Goal: Task Accomplishment & Management: Use online tool/utility

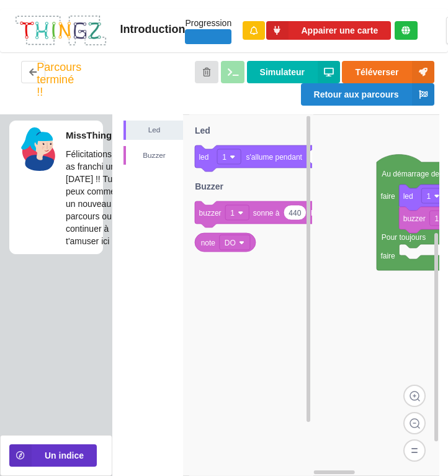
click at [66, 43] on img at bounding box center [60, 30] width 93 height 33
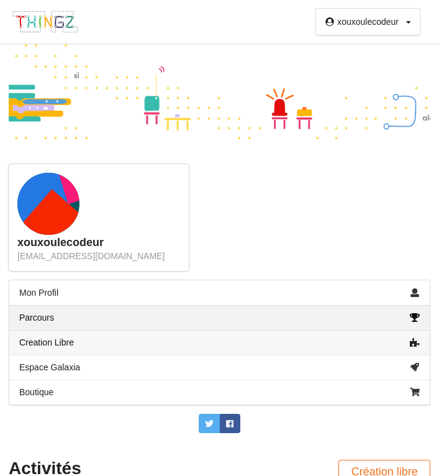
click at [148, 339] on link "Creation Libre" at bounding box center [219, 342] width 420 height 25
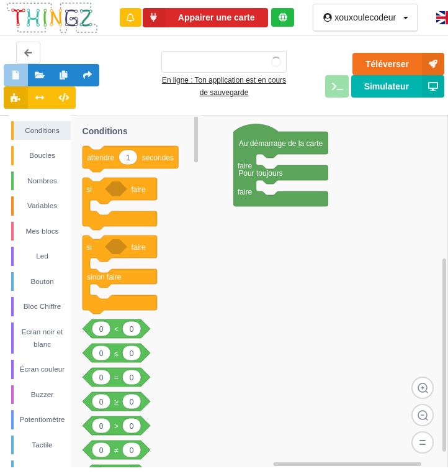
type input "blackjack"
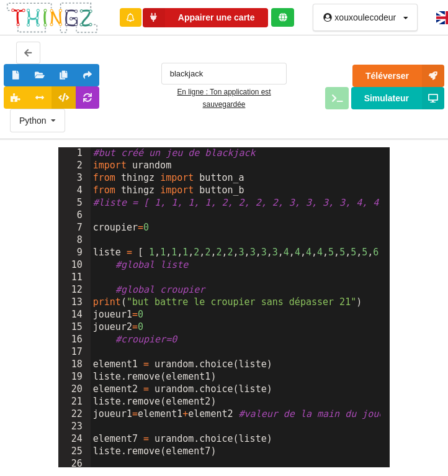
click at [233, 19] on button "Appairer une carte" at bounding box center [205, 17] width 125 height 19
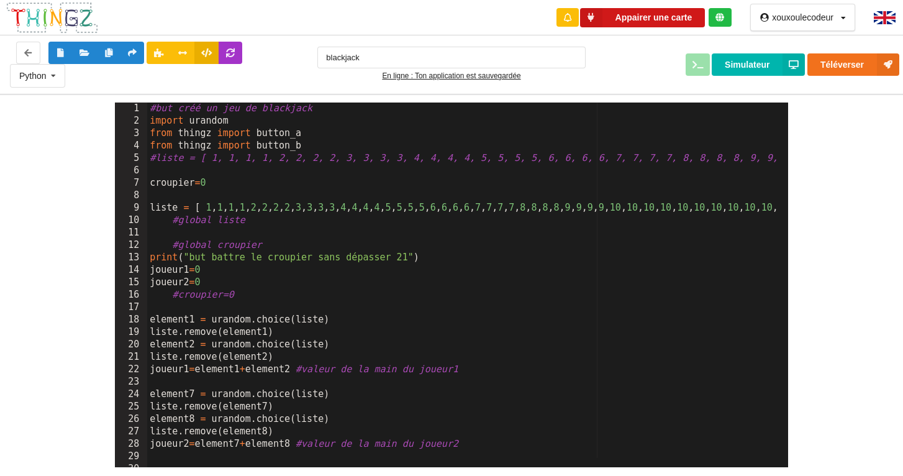
click at [448, 11] on button "Appairer une carte" at bounding box center [642, 17] width 125 height 19
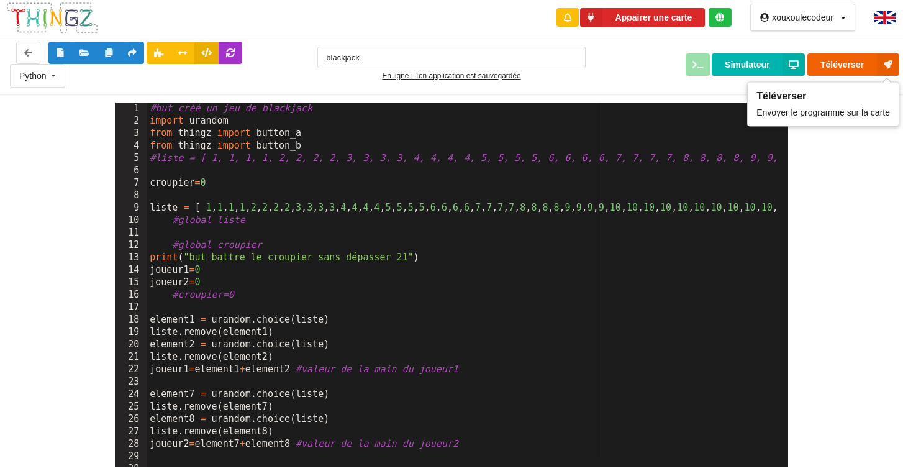
click at [448, 64] on button "Téléverser" at bounding box center [853, 64] width 92 height 22
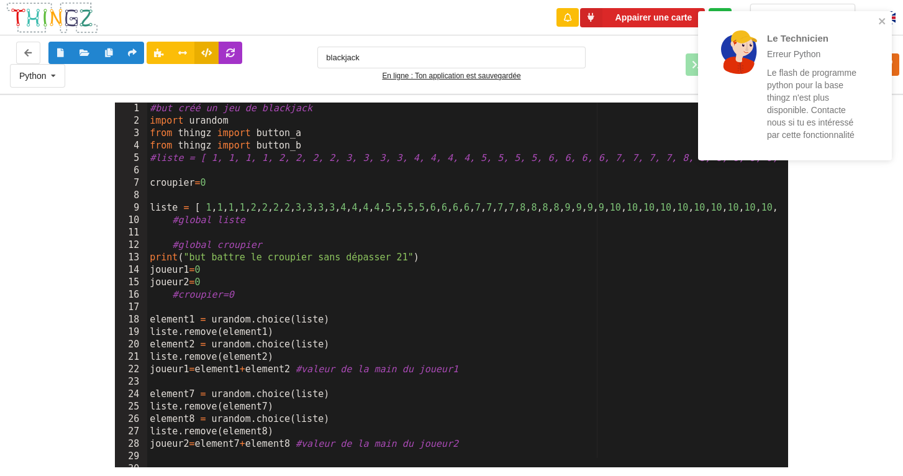
click at [448, 199] on div "1 2 3 4 5 6 7 8 9 10 11 12 13 14 15 16 17 18 19 20 21 22 23 24 25 26 27 28 29 3…" at bounding box center [451, 281] width 920 height 374
click at [448, 22] on icon "close" at bounding box center [882, 21] width 9 height 10
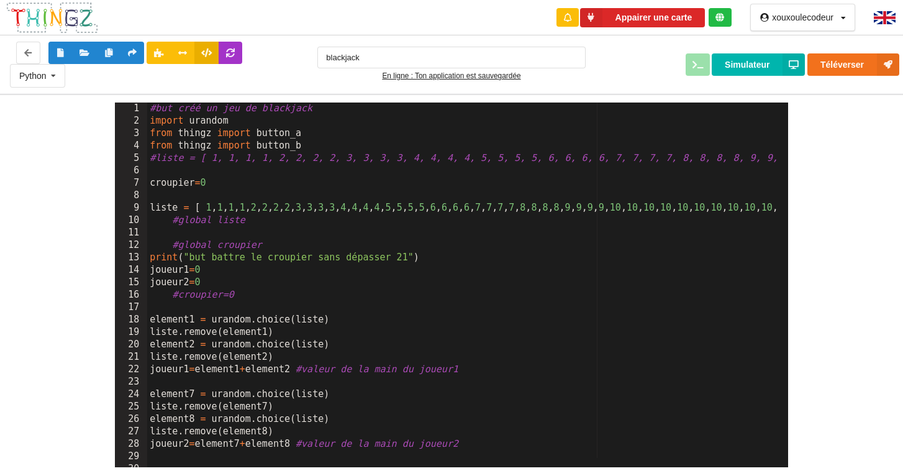
click at [448, 22] on div at bounding box center [719, 17] width 23 height 19
click at [448, 21] on button "Appairer une carte" at bounding box center [642, 17] width 125 height 19
click at [448, 13] on div at bounding box center [567, 17] width 22 height 19
click at [448, 22] on icon at bounding box center [591, 17] width 22 height 19
click at [29, 55] on icon at bounding box center [28, 51] width 11 height 7
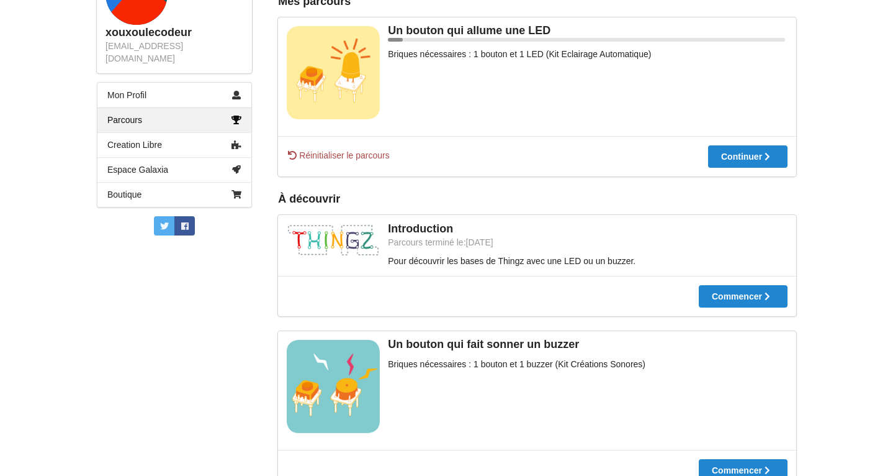
scroll to position [245, 0]
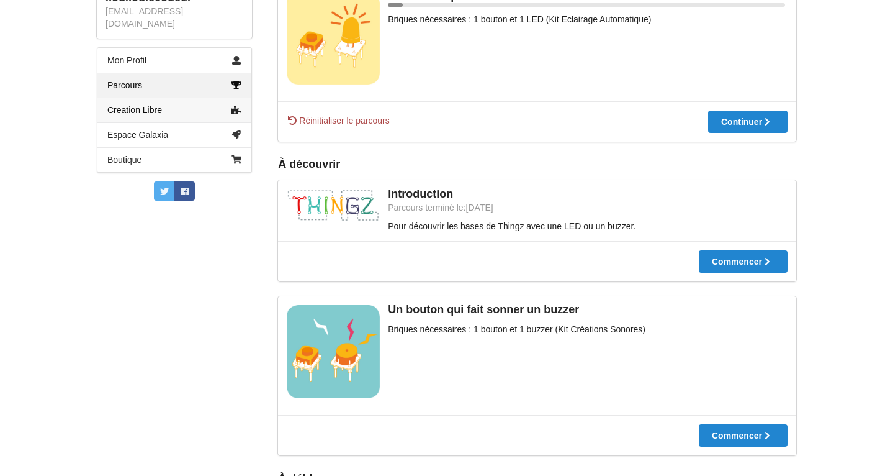
click at [180, 107] on link "Creation Libre" at bounding box center [174, 109] width 154 height 25
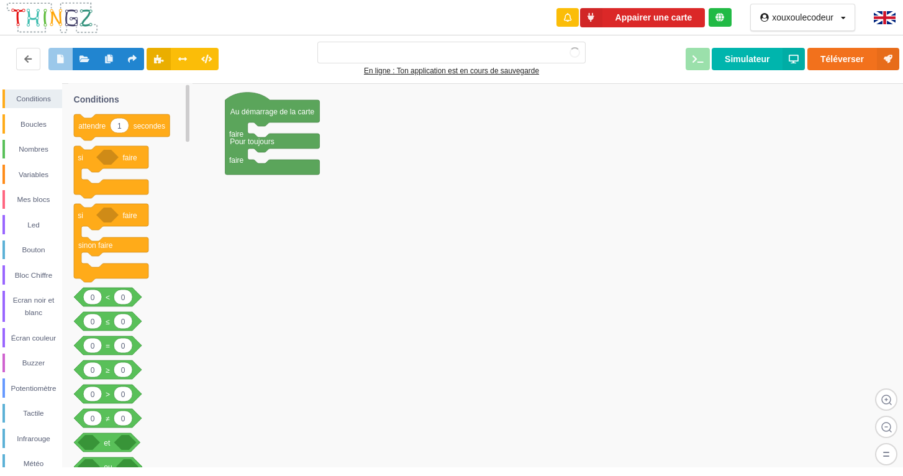
type input "blackjack"
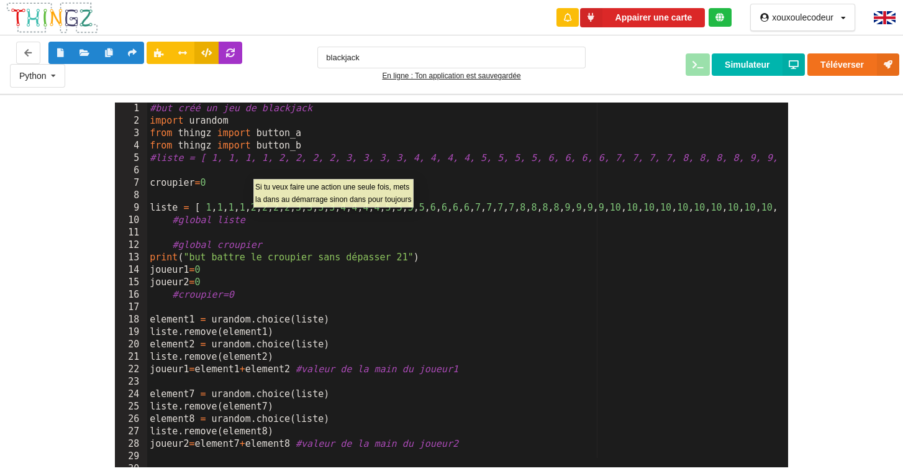
click at [448, 27] on div "Appairer une carte" at bounding box center [643, 17] width 196 height 35
click at [448, 20] on button "Appairer une carte" at bounding box center [642, 17] width 125 height 19
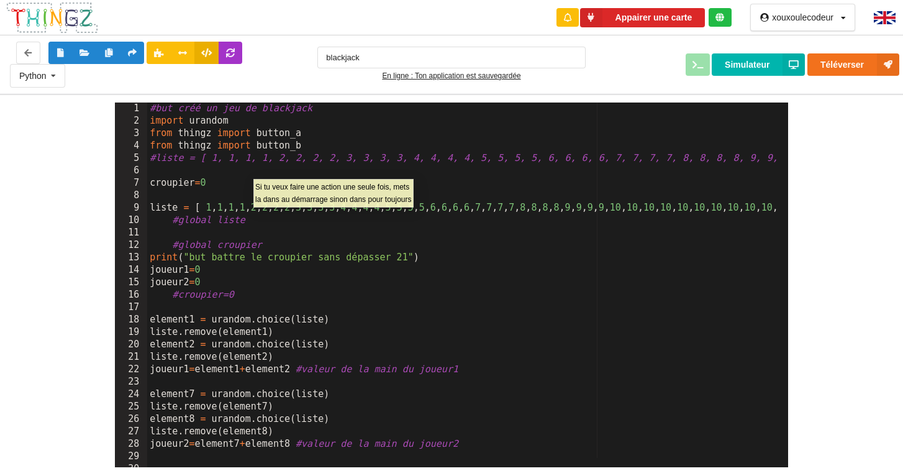
click at [448, 67] on div "Téléverser Simulateur" at bounding box center [751, 64] width 314 height 22
click at [448, 66] on button "Simulateur" at bounding box center [758, 64] width 93 height 22
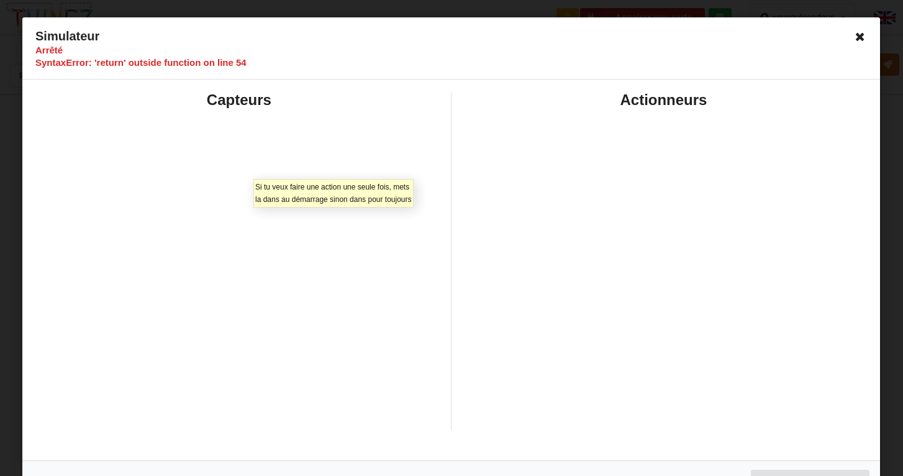
click at [448, 32] on icon at bounding box center [860, 37] width 20 height 20
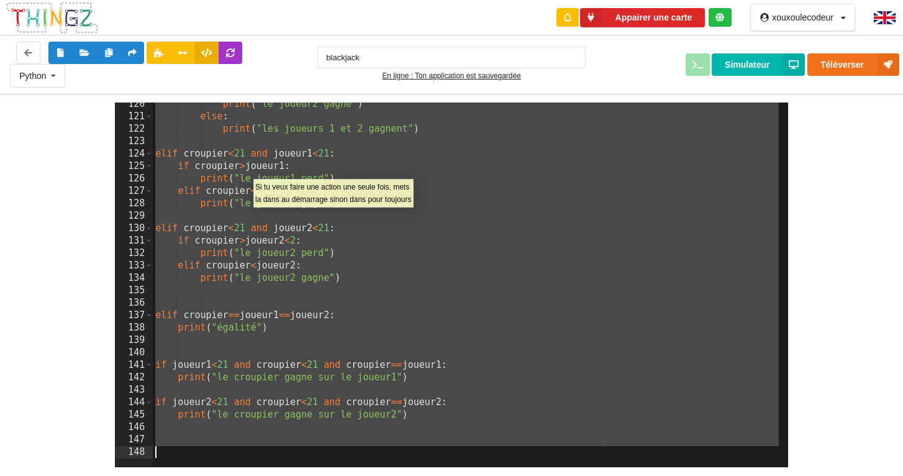
scroll to position [1482, 0]
drag, startPoint x: 149, startPoint y: 106, endPoint x: 327, endPoint y: 515, distance: 445.7
click at [327, 475] on html "Appairer une carte xouxoulecodeur Profil Déconnexion Python C++ Python blackjac…" at bounding box center [451, 238] width 903 height 476
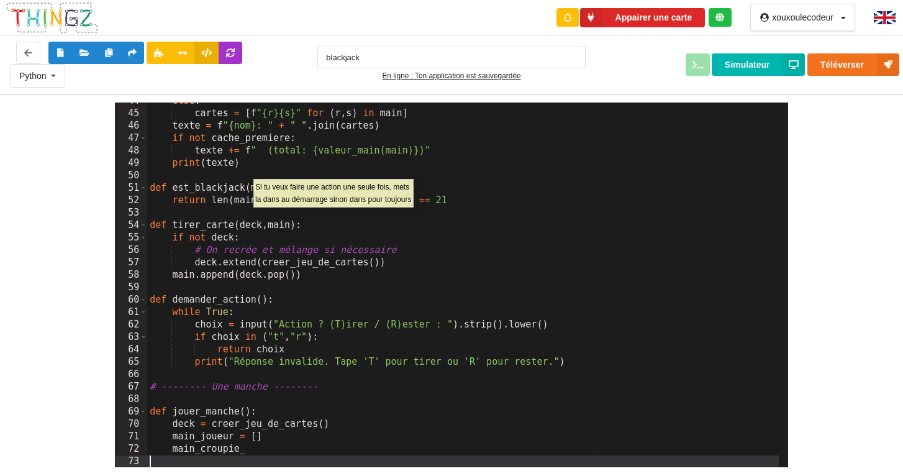
scroll to position [541, 0]
click at [448, 58] on button "Simulateur" at bounding box center [758, 64] width 93 height 22
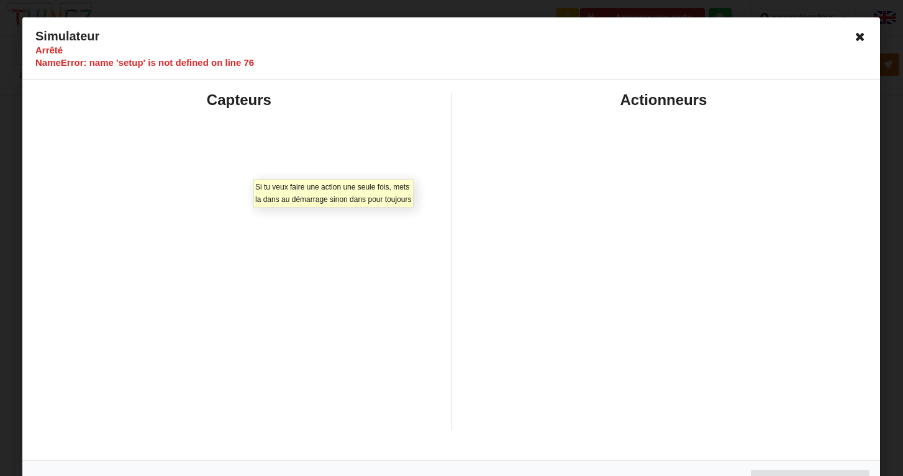
click at [448, 35] on icon at bounding box center [860, 37] width 20 height 20
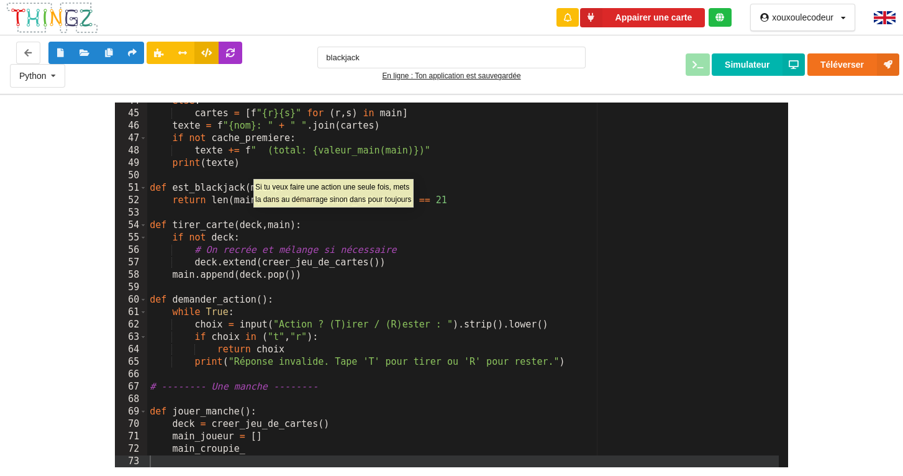
scroll to position [0, 0]
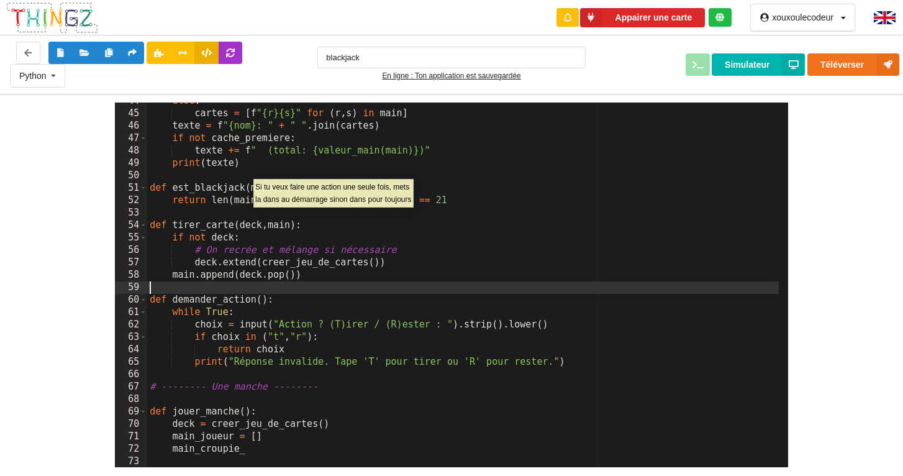
click at [371, 284] on div "else : cartes = [ f "{r}{s}" for ( r , s ) in main ] texte = f "{nom}: " + " " …" at bounding box center [462, 290] width 631 height 390
click at [448, 61] on button "Simulateur" at bounding box center [758, 64] width 93 height 22
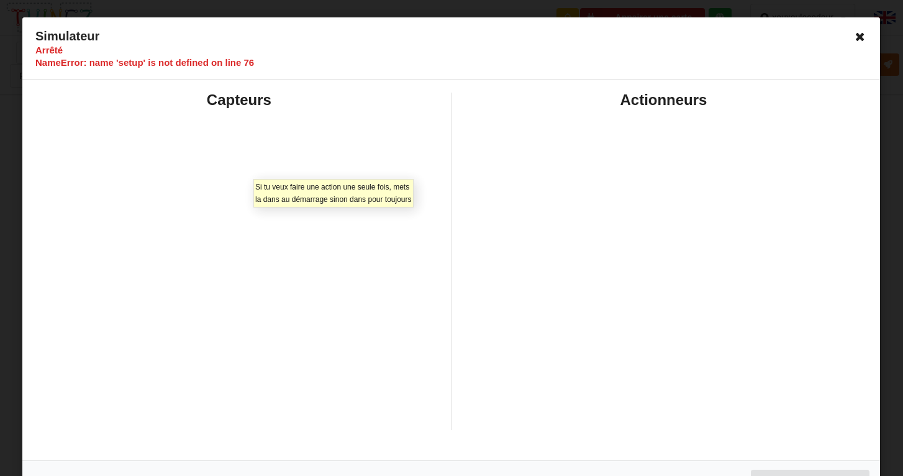
click at [448, 37] on icon at bounding box center [860, 37] width 20 height 20
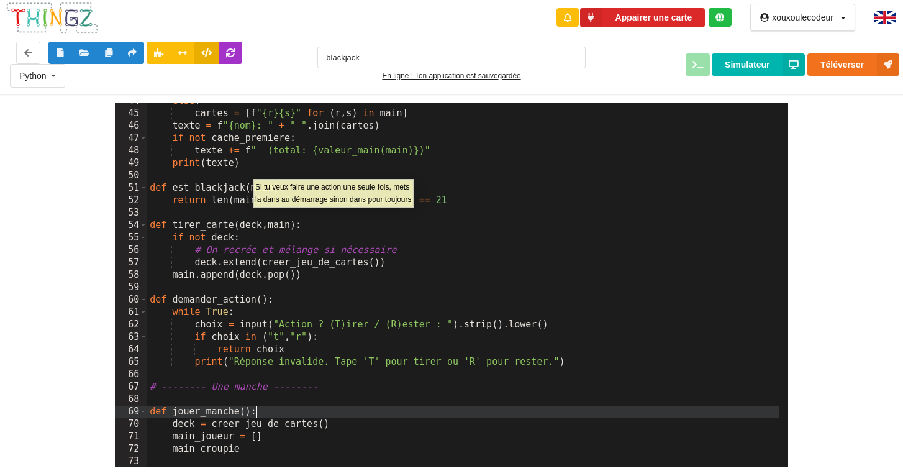
click at [313, 414] on div "else : cartes = [ f "{r}{s}" for ( r , s ) in main ] texte = f "{nom}: " + " " …" at bounding box center [462, 290] width 631 height 390
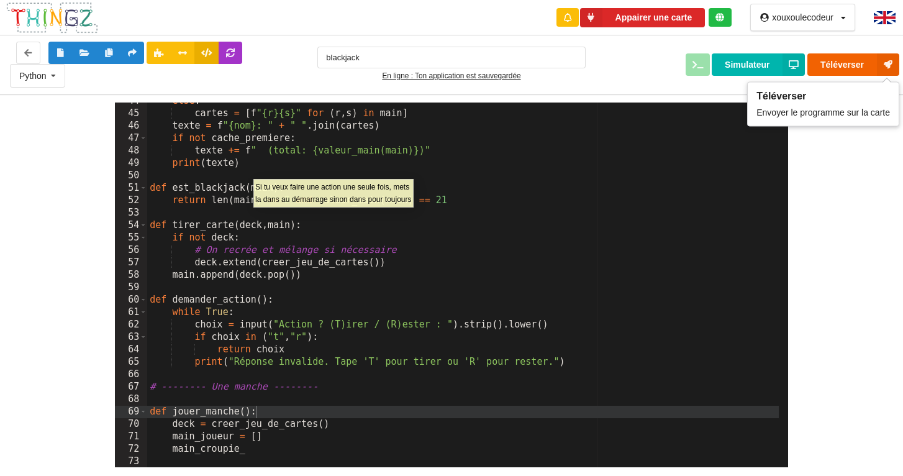
click at [448, 53] on button "Téléverser" at bounding box center [853, 64] width 92 height 22
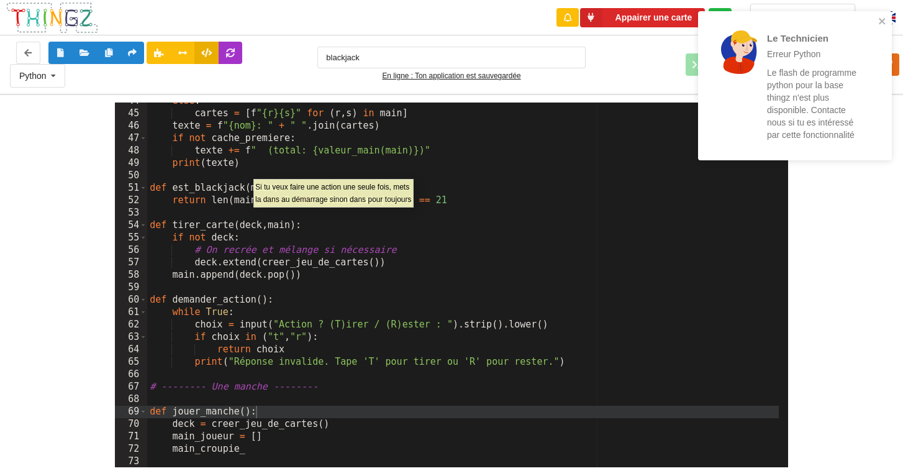
click at [448, 53] on div "Le Technicien Erreur Python Le flash de programme python pour la base thingz n'…" at bounding box center [790, 86] width 160 height 124
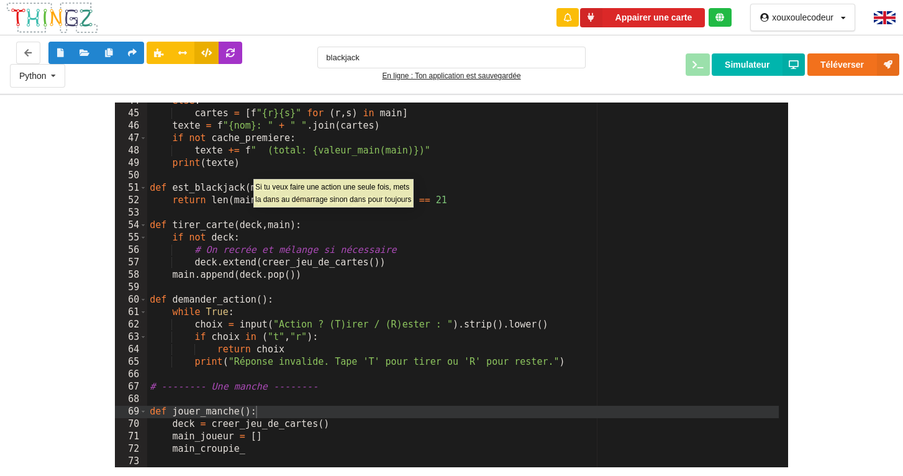
click at [448, 82] on div "Le Technicien Erreur Python Le flash de programme python pour la base thingz n'…" at bounding box center [794, 90] width 199 height 163
click at [448, 70] on button "Téléverser" at bounding box center [853, 64] width 92 height 22
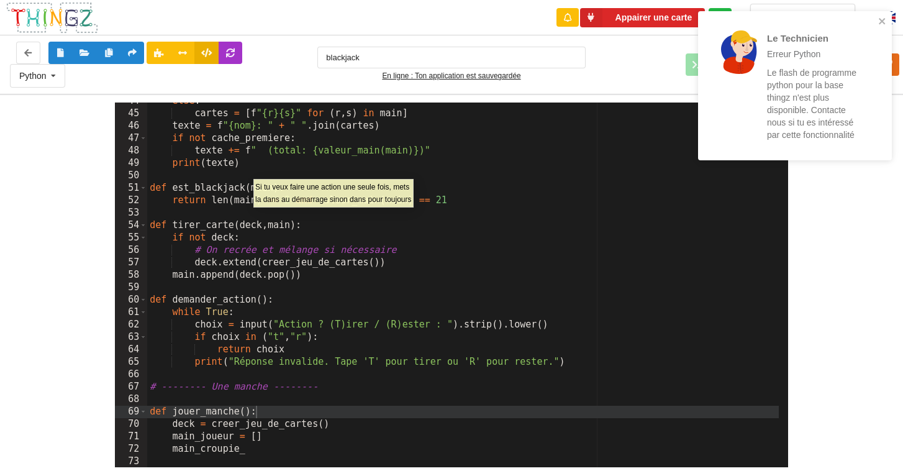
click at [448, 115] on p "Le flash de programme python pour la base thingz n'est plus disponible. Contact…" at bounding box center [815, 103] width 97 height 75
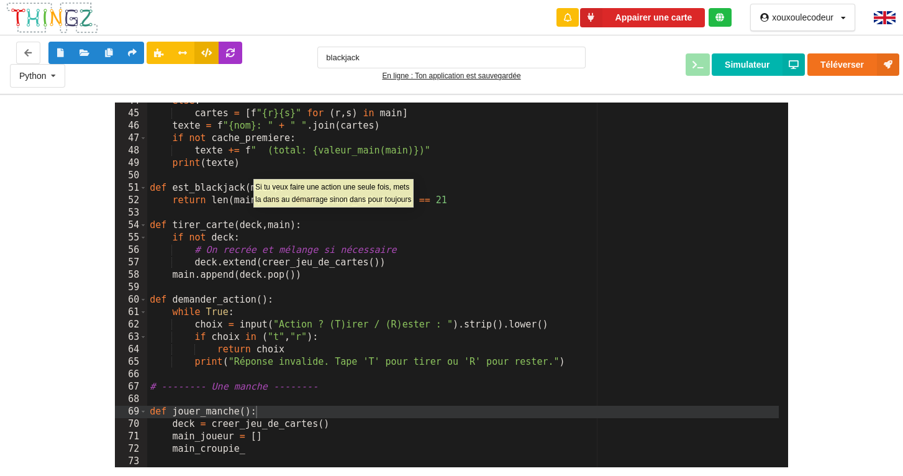
click at [432, 185] on div "else : cartes = [ f "{r}{s}" for ( r , s ) in main ] texte = f "{nom}: " + " " …" at bounding box center [462, 290] width 631 height 390
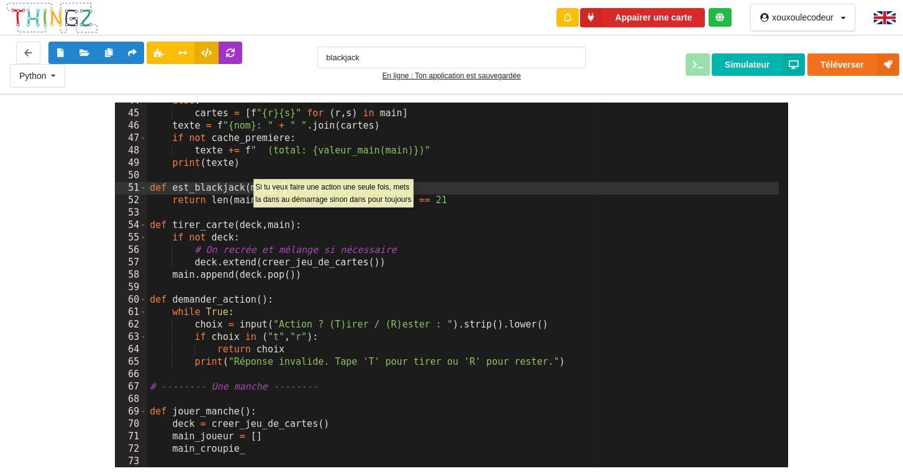
click at [357, 193] on div "la dans au démarrage sinon dans pour toujours" at bounding box center [333, 199] width 156 height 12
click at [448, 129] on div "else : cartes = [ f "{r}{s}" for ( r , s ) in main ] texte = f "{nom}: " + " " …" at bounding box center [462, 290] width 631 height 390
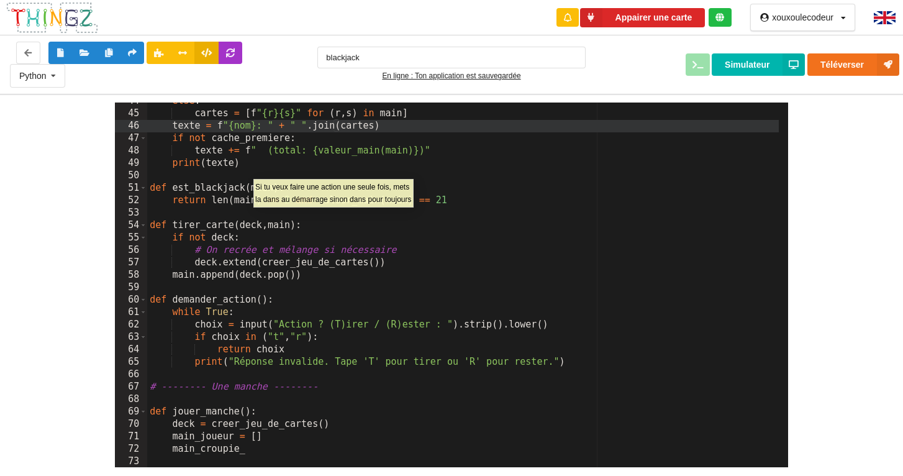
click at [410, 261] on div "else : cartes = [ f "{r}{s}" for ( r , s ) in main ] texte = f "{nom}: " + " " …" at bounding box center [462, 290] width 631 height 390
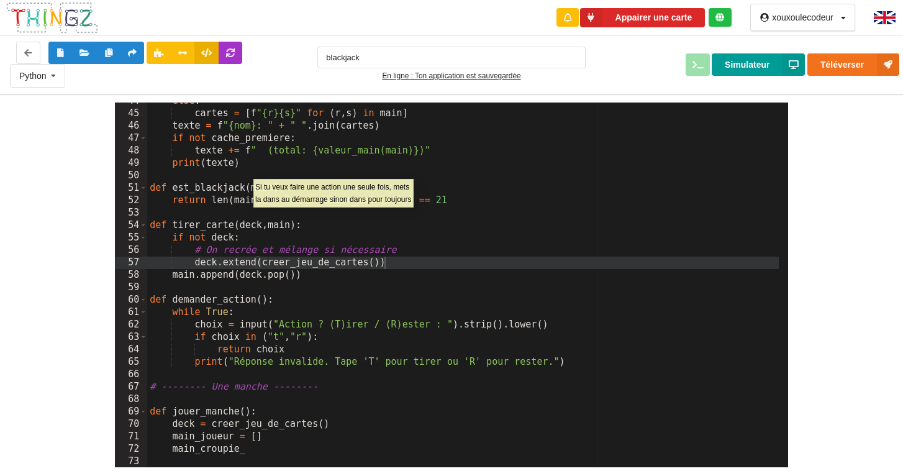
click at [448, 73] on button "Simulateur" at bounding box center [758, 64] width 93 height 22
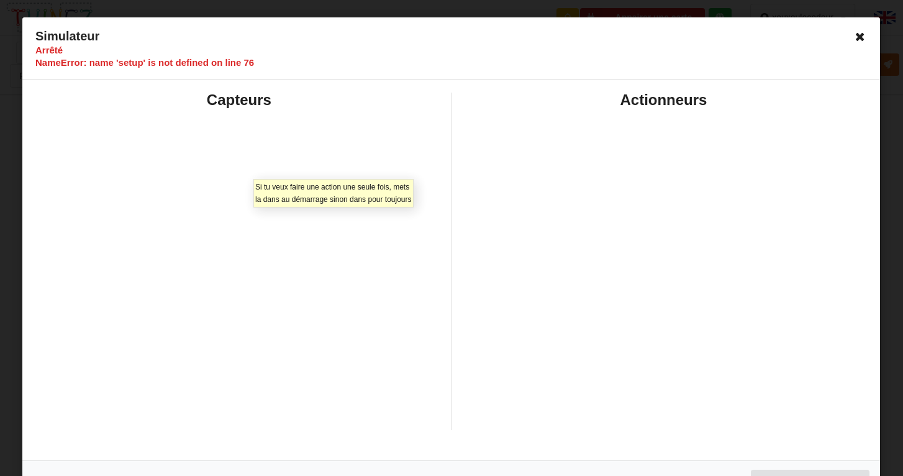
click at [448, 34] on icon at bounding box center [860, 37] width 20 height 20
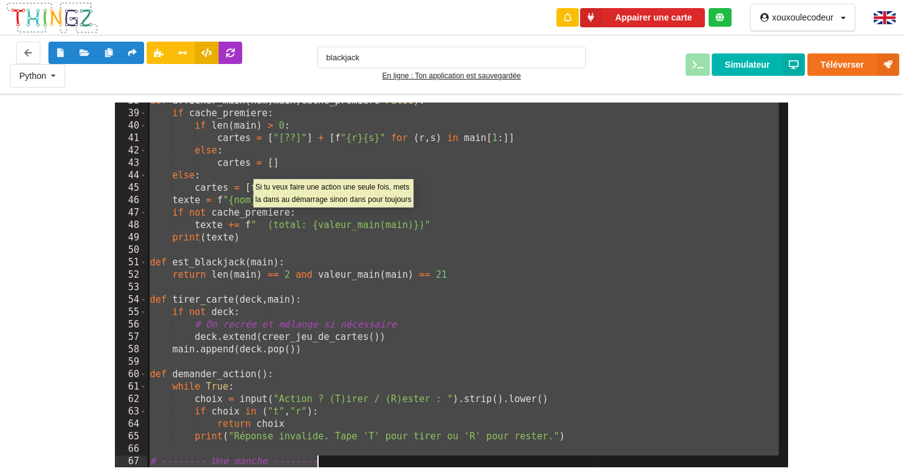
scroll to position [541, 0]
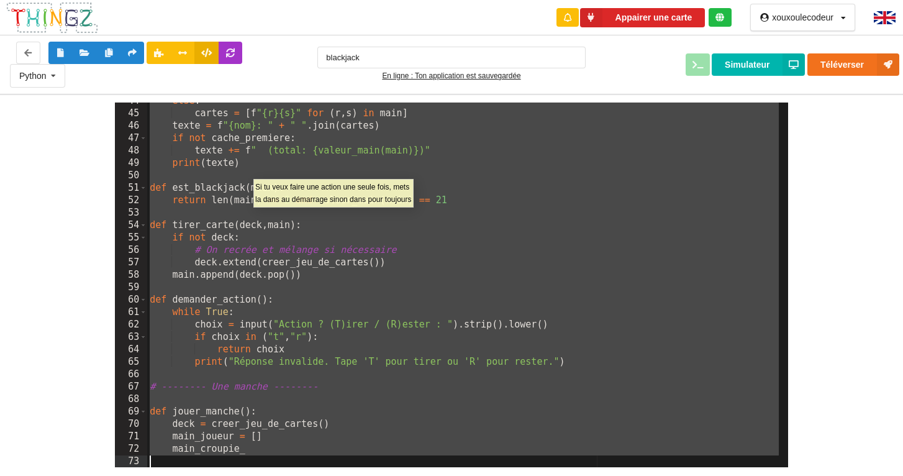
drag, startPoint x: 148, startPoint y: 104, endPoint x: 451, endPoint y: 515, distance: 510.6
click at [448, 475] on html "Appairer une carte xouxoulecodeur Profil Déconnexion Python C++ Python blackjac…" at bounding box center [451, 238] width 903 height 476
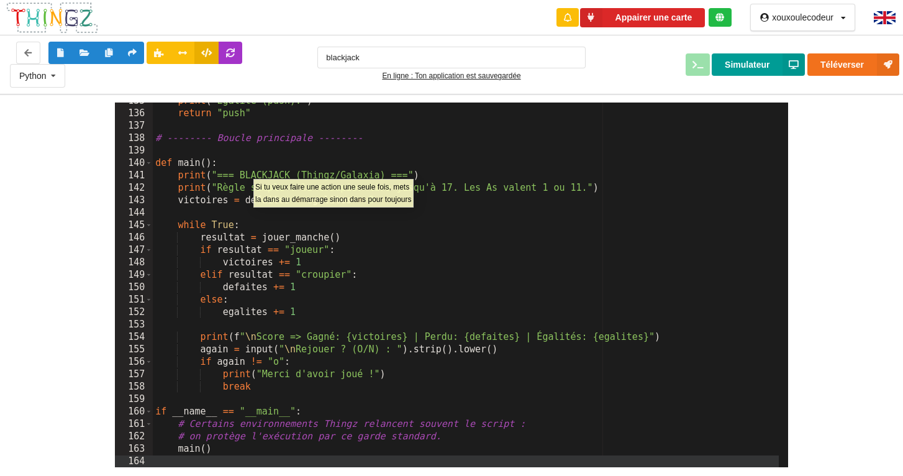
click at [448, 60] on button "Simulateur" at bounding box center [758, 64] width 93 height 22
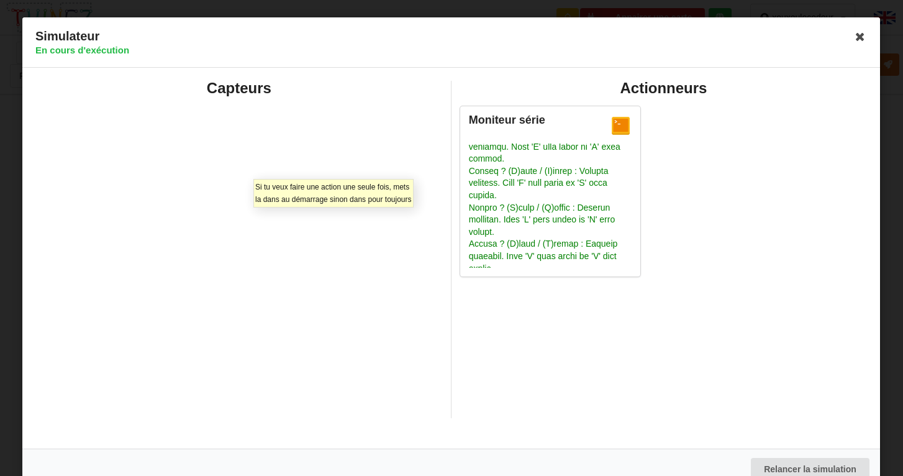
scroll to position [560, 0]
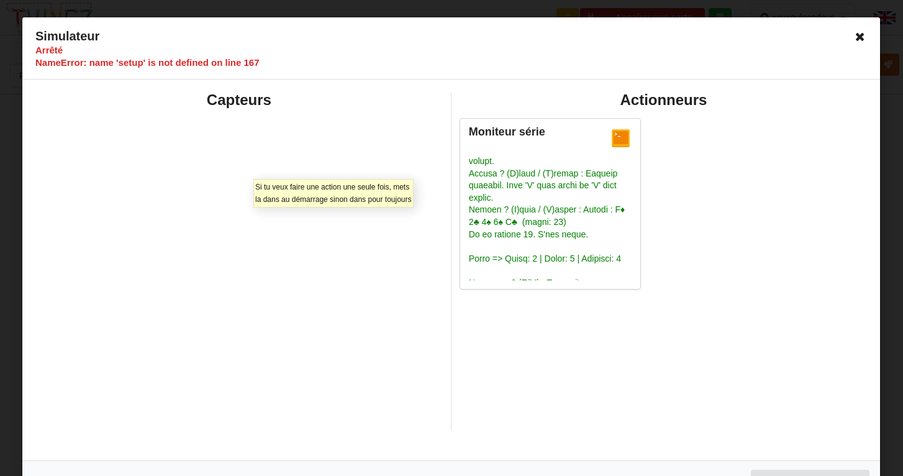
click at [448, 40] on icon at bounding box center [860, 37] width 20 height 20
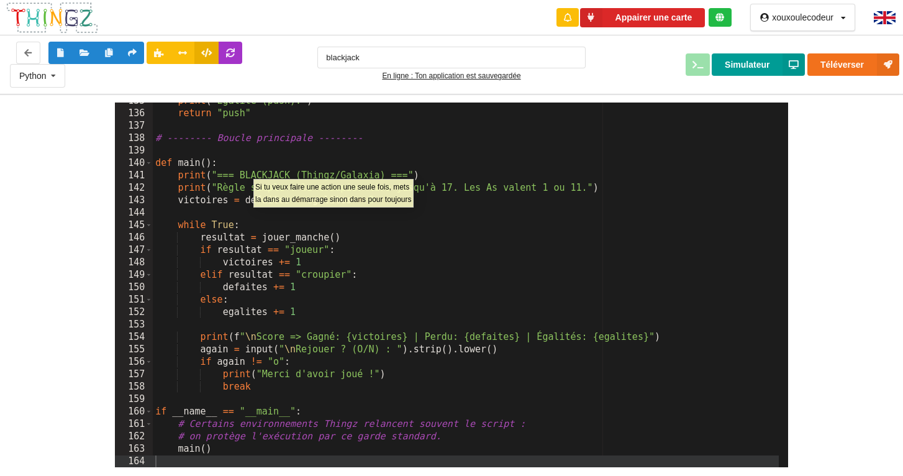
click at [448, 65] on button "Simulateur" at bounding box center [758, 64] width 93 height 22
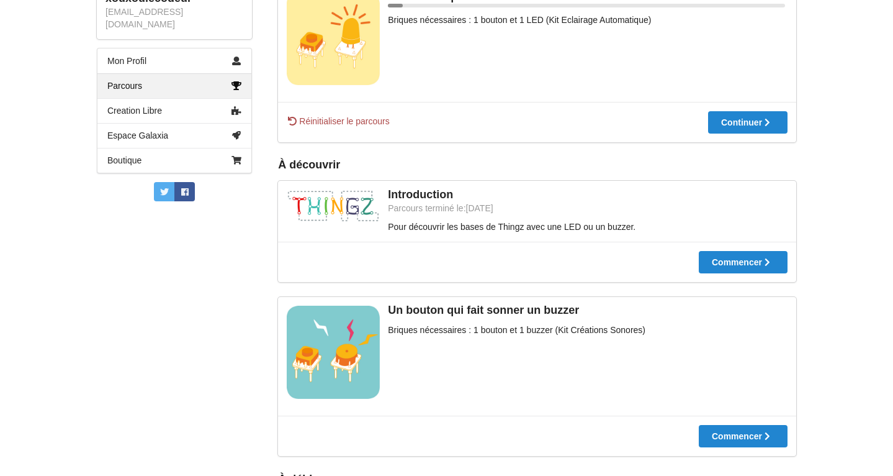
scroll to position [240, 0]
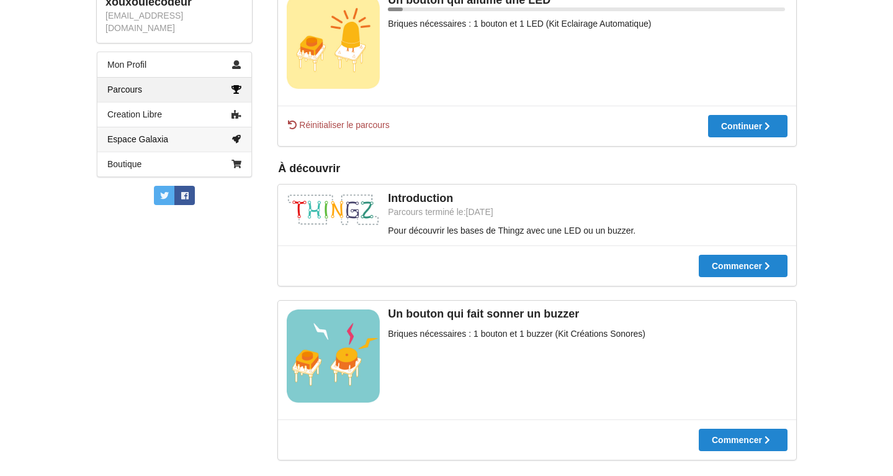
click at [202, 133] on link "Espace Galaxia" at bounding box center [174, 139] width 154 height 25
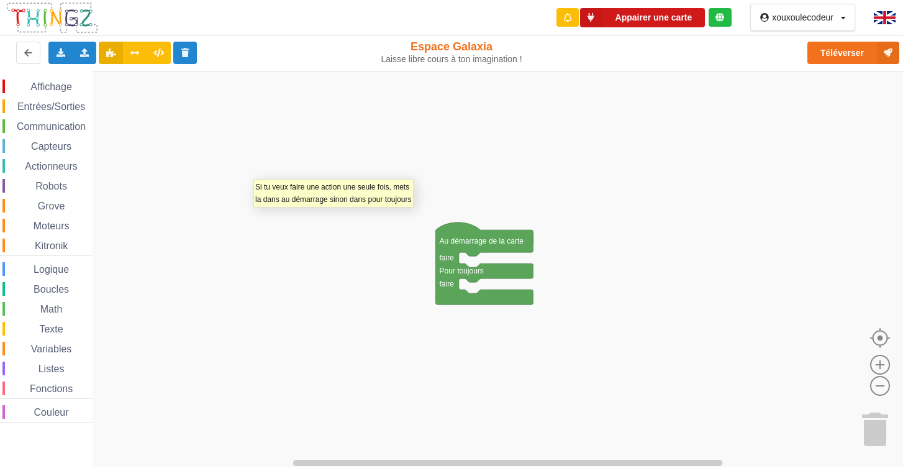
click at [448, 17] on button "Appairer une carte" at bounding box center [642, 17] width 125 height 19
click at [383, 199] on div "la dans au démarrage sinon dans pour toujours" at bounding box center [333, 199] width 156 height 12
click at [448, 14] on div at bounding box center [567, 17] width 22 height 19
click at [448, 16] on button "Appairer une carte" at bounding box center [642, 17] width 125 height 19
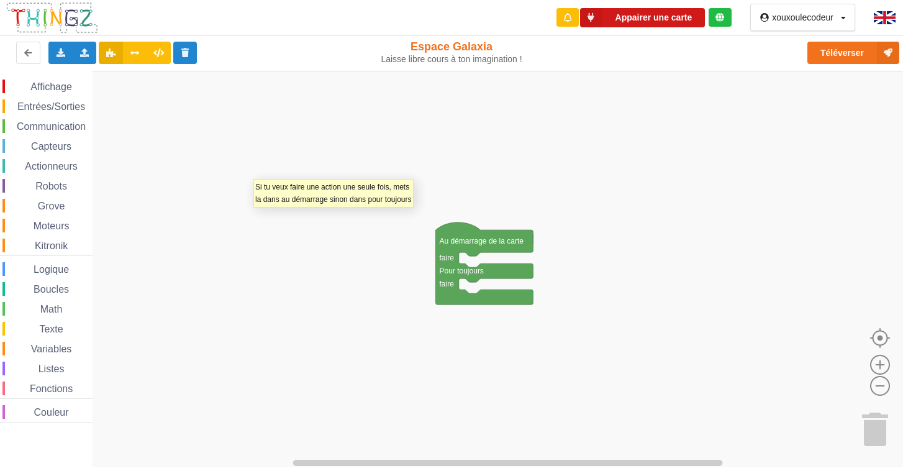
click at [448, 16] on button "Appairer une carte" at bounding box center [642, 17] width 125 height 19
click at [448, 17] on div "xouxoulecodeur Profil Déconnexion" at bounding box center [802, 17] width 105 height 27
click at [448, 20] on icon at bounding box center [764, 17] width 11 height 9
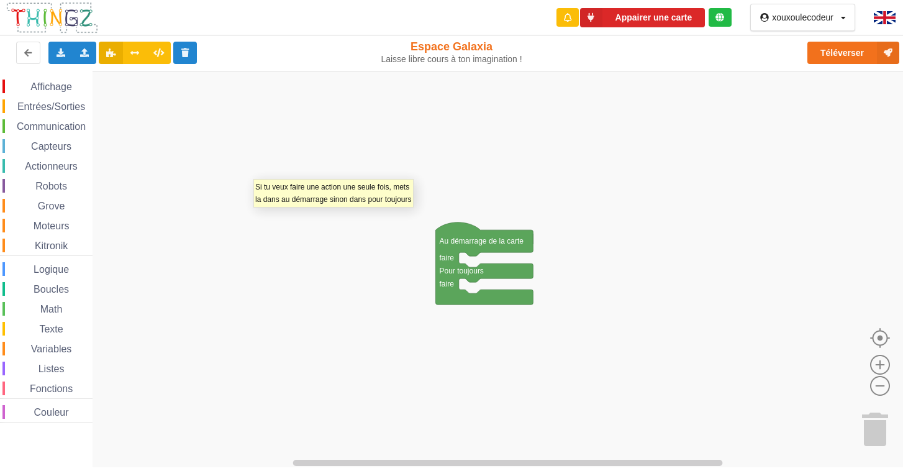
click at [448, 17] on div "xouxoulecodeur Profil Déconnexion" at bounding box center [802, 17] width 105 height 27
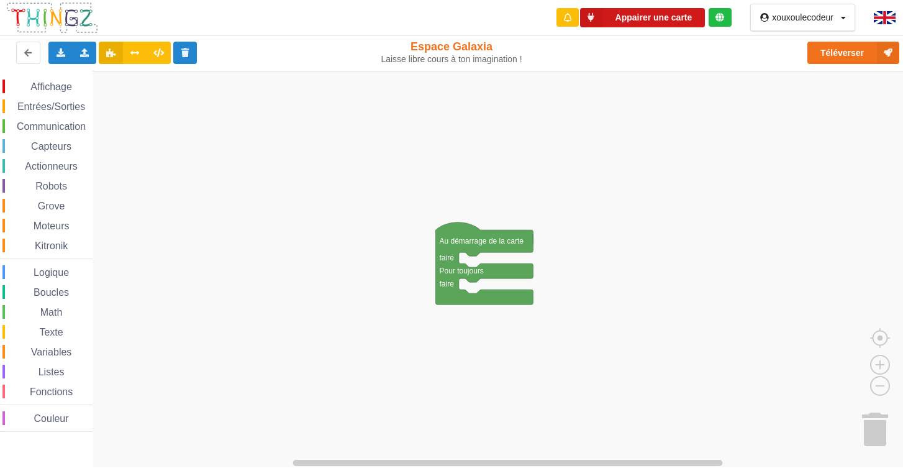
click at [596, 19] on icon at bounding box center [591, 17] width 22 height 19
click at [619, 18] on button "Appairer une carte" at bounding box center [642, 17] width 125 height 19
click at [844, 55] on button "Téléverser" at bounding box center [853, 53] width 92 height 22
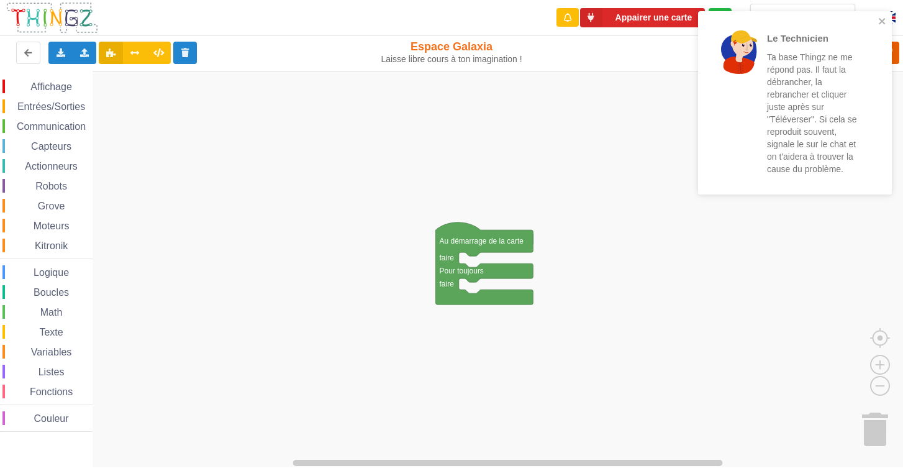
click at [844, 55] on p "Ta base Thingz ne me répond pas. Il faut la débrancher, la rebrancher et clique…" at bounding box center [815, 113] width 97 height 124
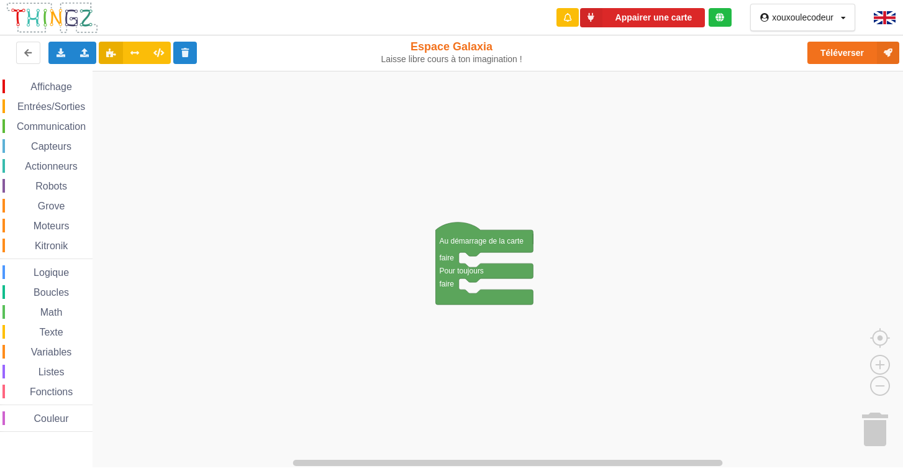
click at [843, 55] on div "Le Technicien Ta base Thingz ne me répond pas. Il faut la débrancher, la rebran…" at bounding box center [794, 107] width 199 height 197
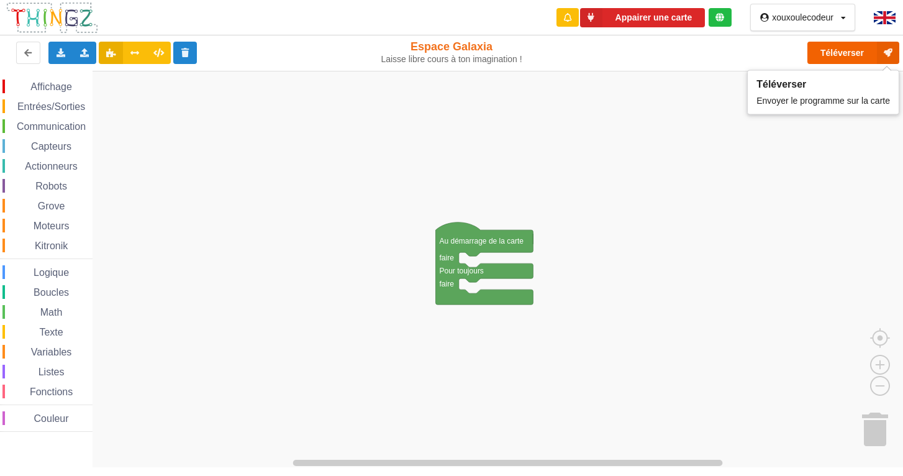
click at [881, 54] on icon at bounding box center [888, 53] width 22 height 22
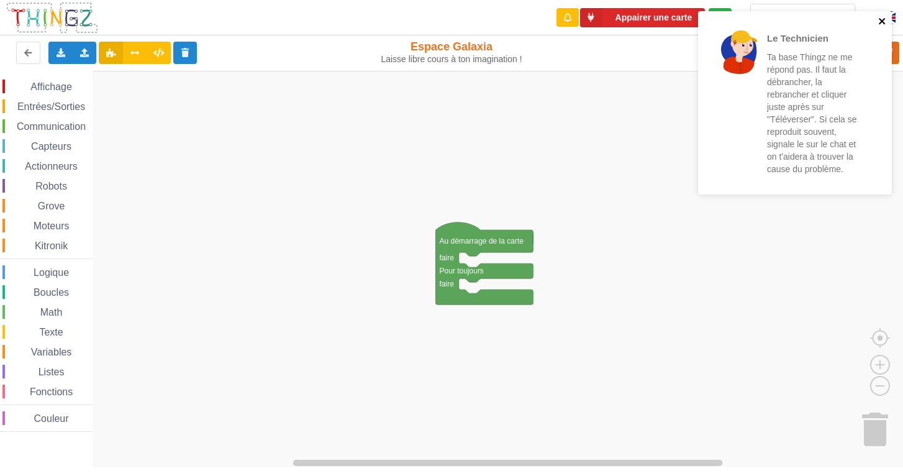
click at [881, 18] on icon "close" at bounding box center [882, 21] width 9 height 10
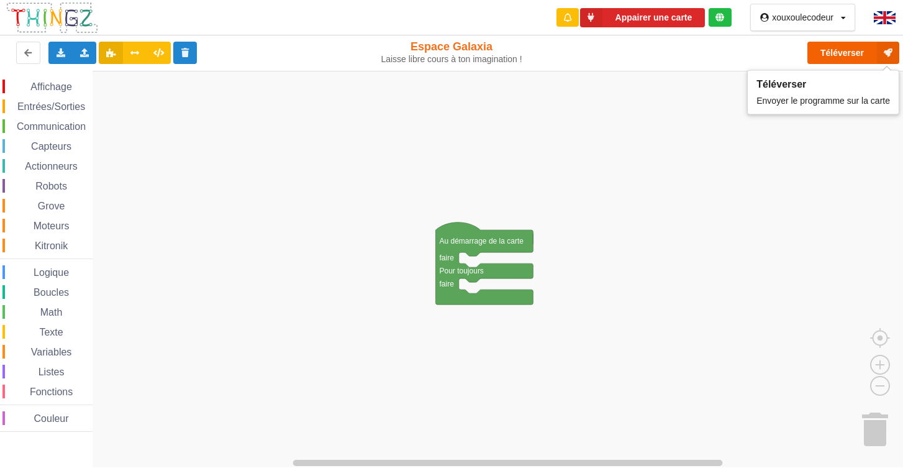
click at [865, 50] on button "Téléverser" at bounding box center [853, 53] width 92 height 22
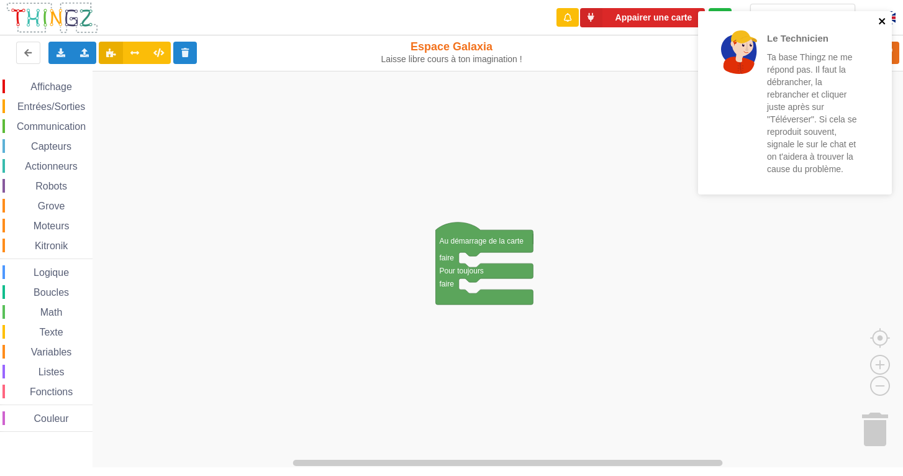
click at [880, 20] on icon "close" at bounding box center [882, 21] width 6 height 6
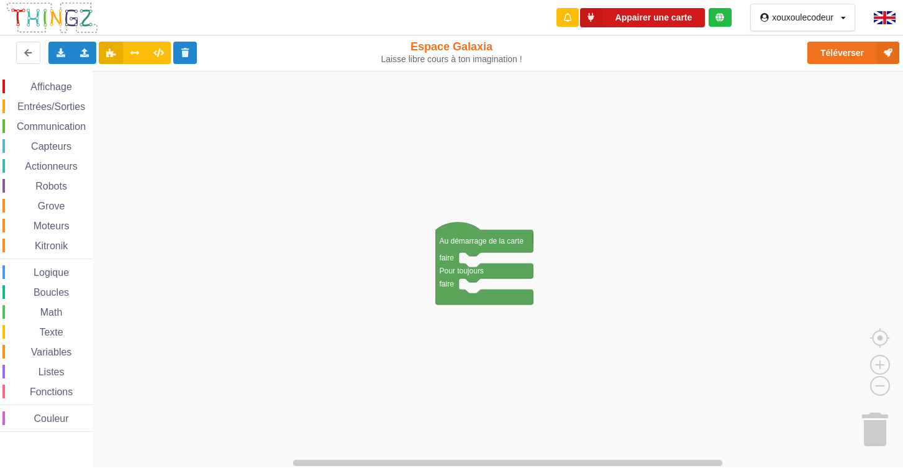
click at [666, 12] on button "Appairer une carte" at bounding box center [642, 17] width 125 height 19
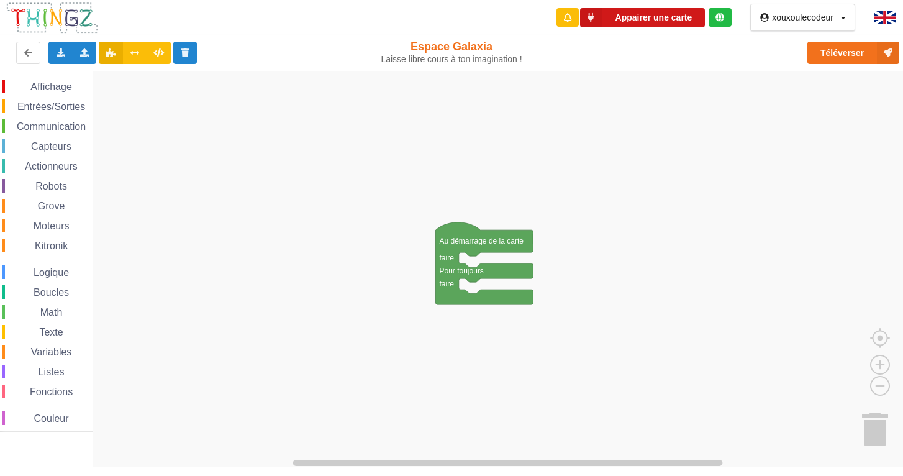
click at [666, 12] on button "Appairer une carte" at bounding box center [642, 17] width 125 height 19
click at [663, 18] on button "Appairer une carte" at bounding box center [642, 17] width 125 height 19
click at [352, 149] on rect "Espace de travail de Blocky" at bounding box center [455, 269] width 911 height 397
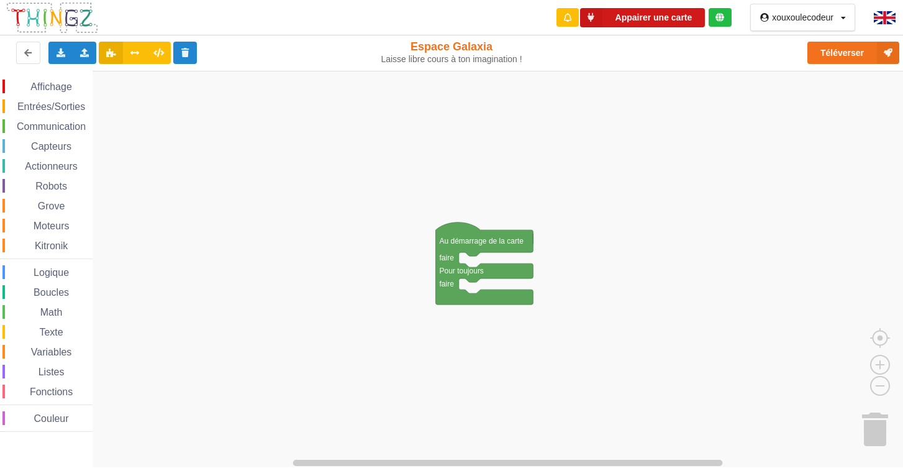
click at [638, 13] on button "Appairer une carte" at bounding box center [642, 17] width 125 height 19
click at [803, 17] on div "xouxoulecodeur" at bounding box center [802, 17] width 61 height 9
click at [799, 37] on div "Profil" at bounding box center [809, 42] width 71 height 22
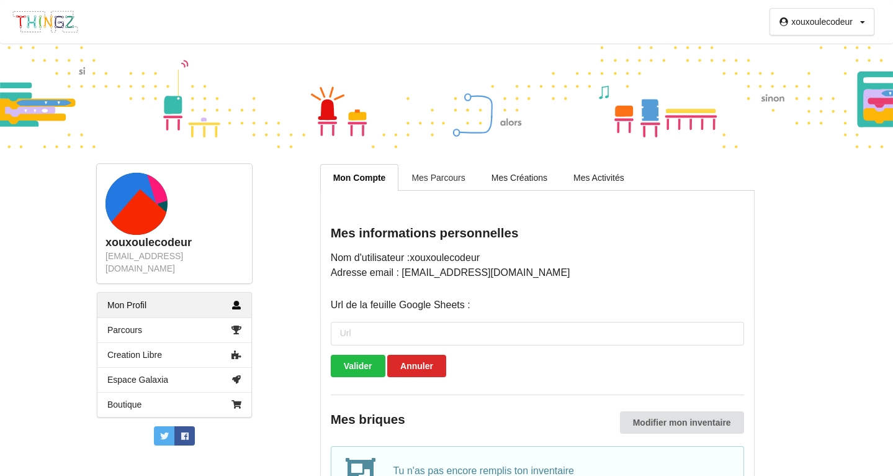
click at [454, 186] on link "Mes Parcours" at bounding box center [438, 177] width 79 height 26
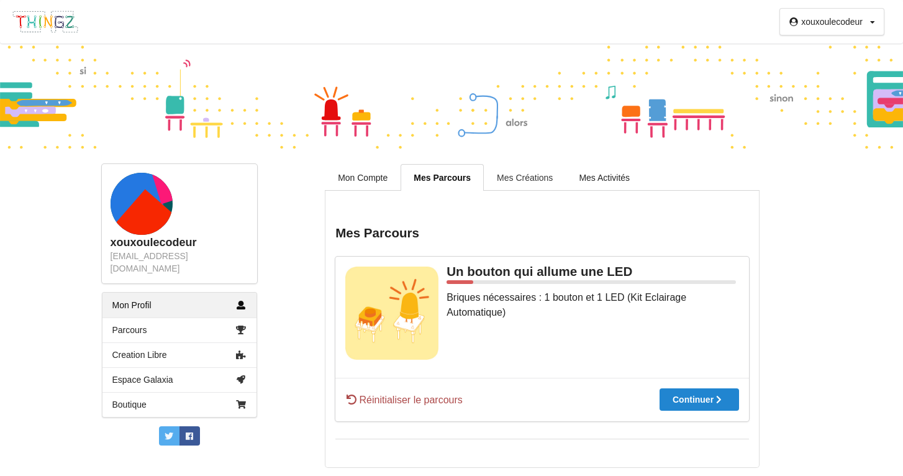
click at [524, 178] on link "Mes Créations" at bounding box center [525, 177] width 82 height 26
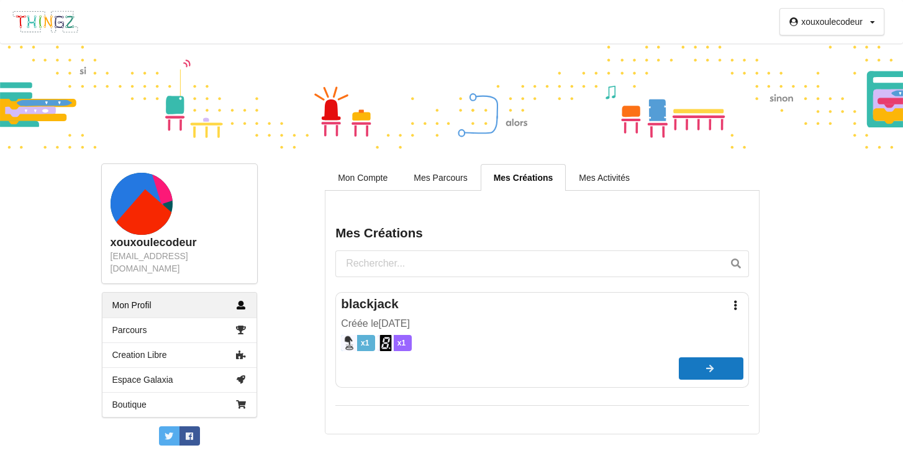
click at [723, 371] on div at bounding box center [711, 368] width 65 height 9
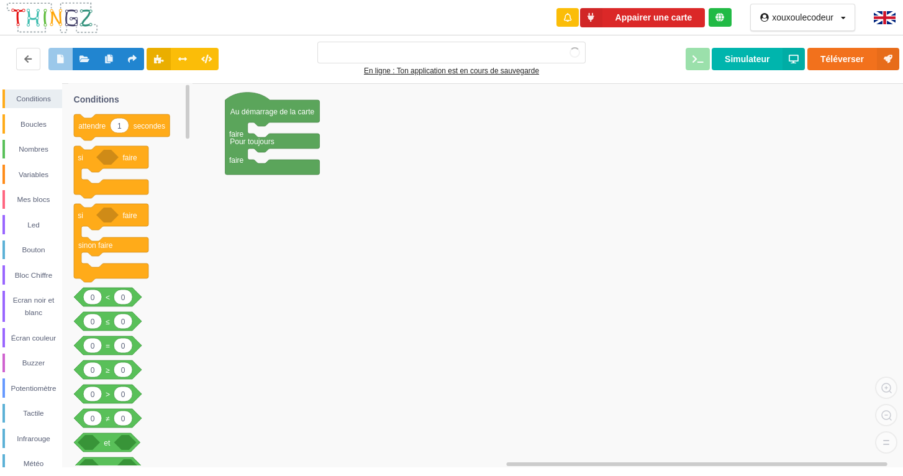
type input "blackjack"
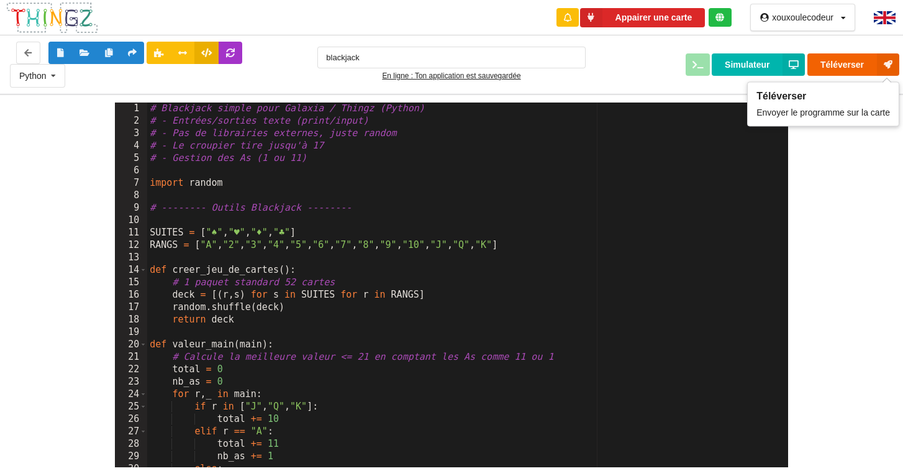
click at [889, 66] on icon at bounding box center [888, 64] width 22 height 22
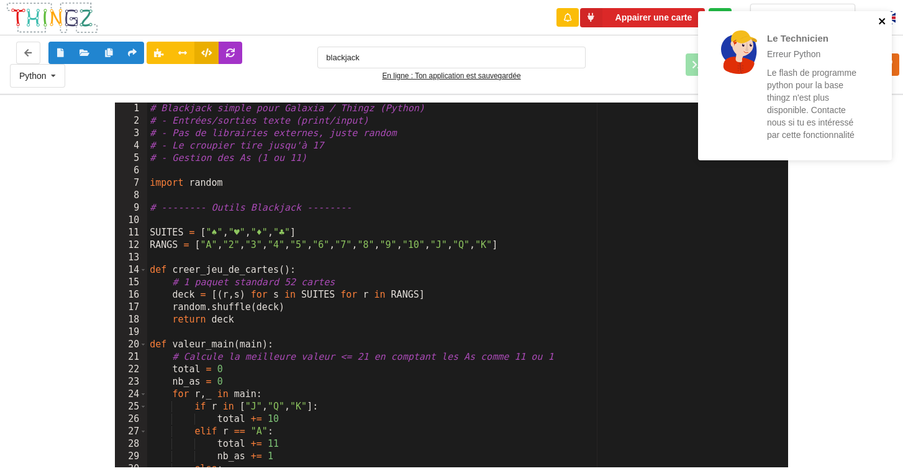
click at [885, 20] on icon "close" at bounding box center [882, 21] width 9 height 10
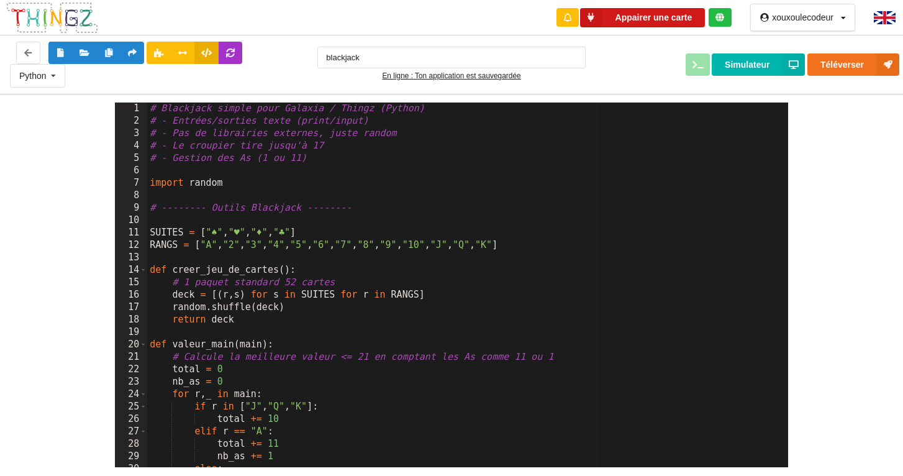
click at [634, 25] on button "Appairer une carte" at bounding box center [642, 17] width 125 height 19
click at [635, 25] on button "Appairer une carte" at bounding box center [642, 17] width 125 height 19
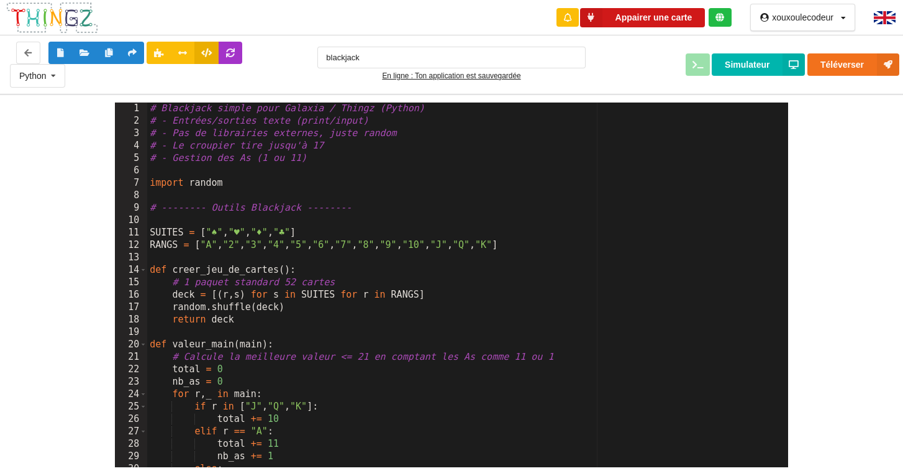
click at [590, 18] on icon at bounding box center [591, 17] width 22 height 19
click at [722, 17] on icon at bounding box center [719, 17] width 9 height 9
click at [676, 15] on button "Appairer une carte" at bounding box center [642, 17] width 125 height 19
click at [759, 55] on button "Simulateur" at bounding box center [758, 64] width 93 height 22
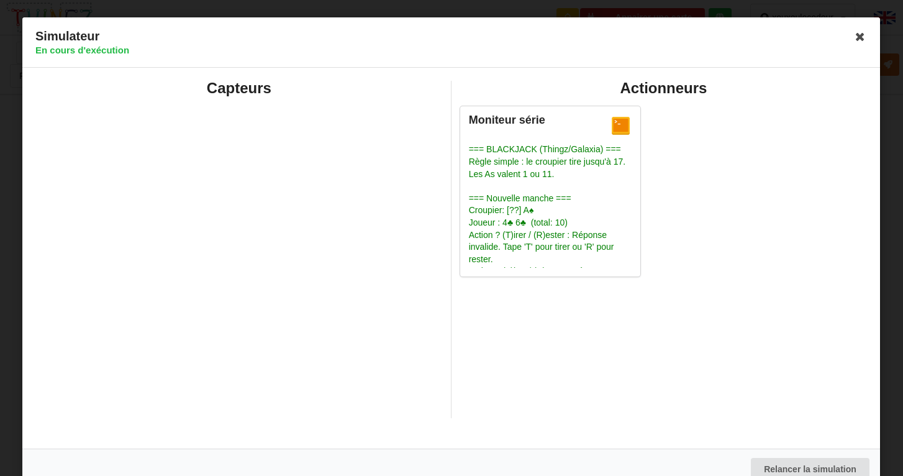
scroll to position [206, 0]
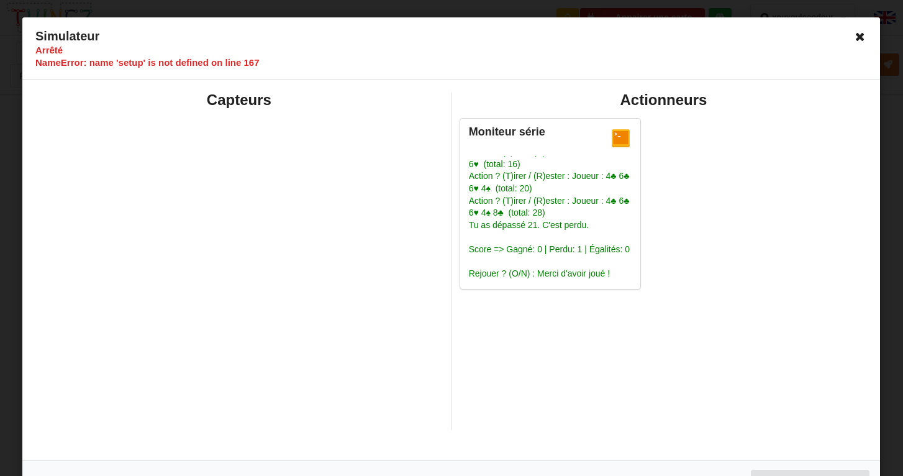
click at [856, 42] on icon at bounding box center [860, 37] width 20 height 20
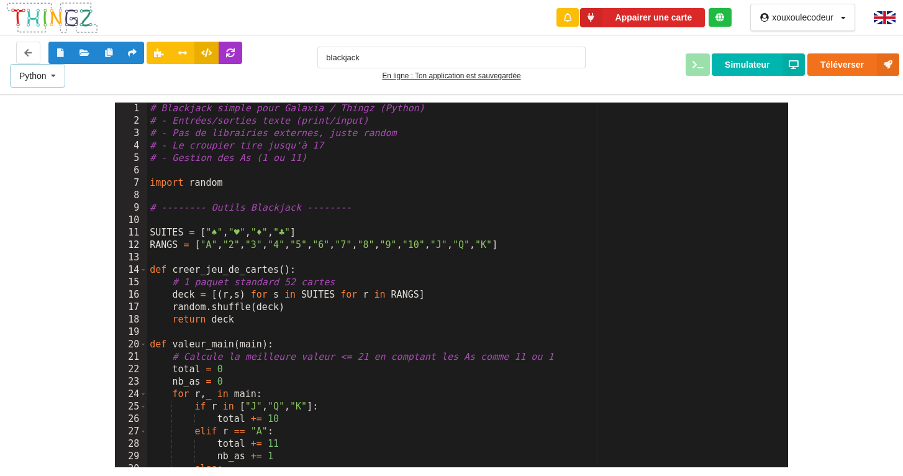
click at [62, 78] on icon at bounding box center [53, 76] width 19 height 23
click at [35, 98] on span "C++" at bounding box center [28, 99] width 16 height 10
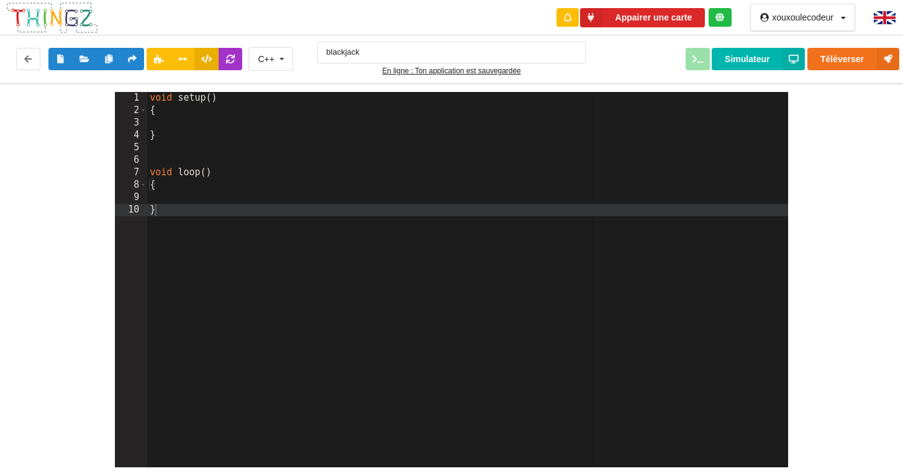
click at [34, 75] on div "C++ C++ Python blackjack En ligne : Ton application est sauvegardée Téléverser …" at bounding box center [451, 59] width 913 height 53
click at [31, 62] on icon at bounding box center [28, 58] width 11 height 7
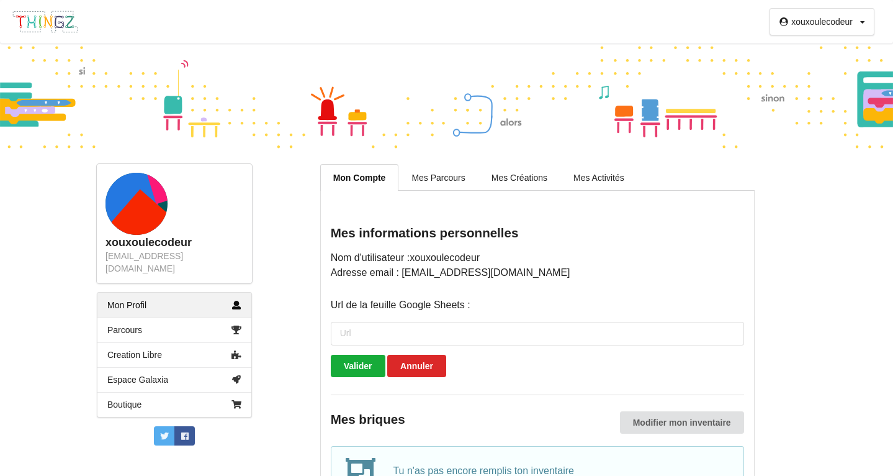
click at [369, 361] on button "Valider" at bounding box center [358, 366] width 55 height 22
click at [423, 176] on link "Mes Parcours" at bounding box center [438, 177] width 79 height 26
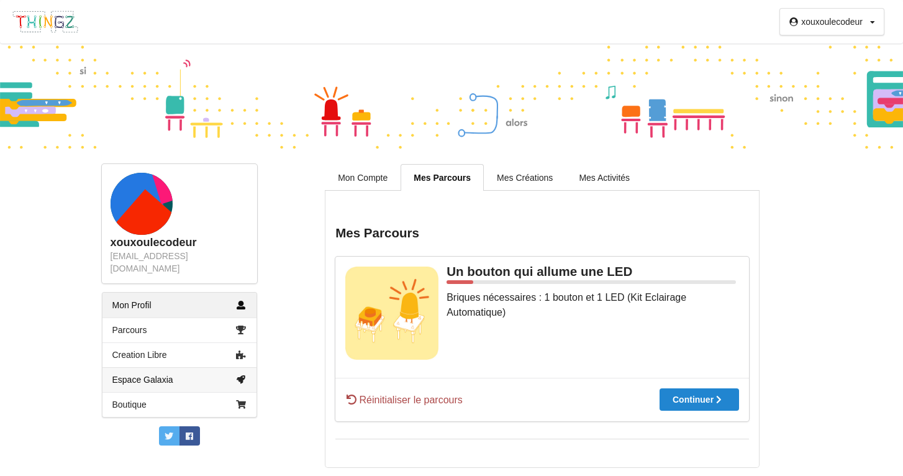
click at [145, 373] on link "Espace Galaxia" at bounding box center [179, 379] width 154 height 25
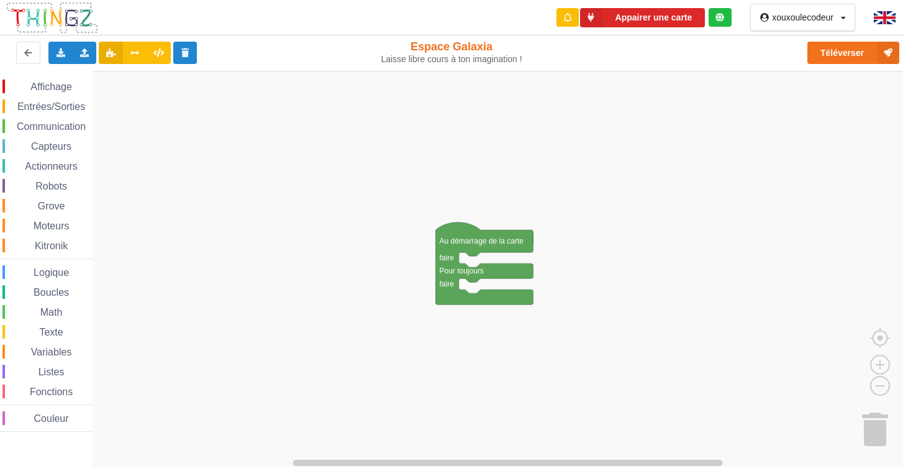
click at [630, 28] on div "Appairer une carte" at bounding box center [643, 17] width 196 height 35
click at [630, 20] on button "Appairer une carte" at bounding box center [642, 17] width 125 height 19
click at [725, 6] on div "Appairer une carte" at bounding box center [643, 17] width 196 height 35
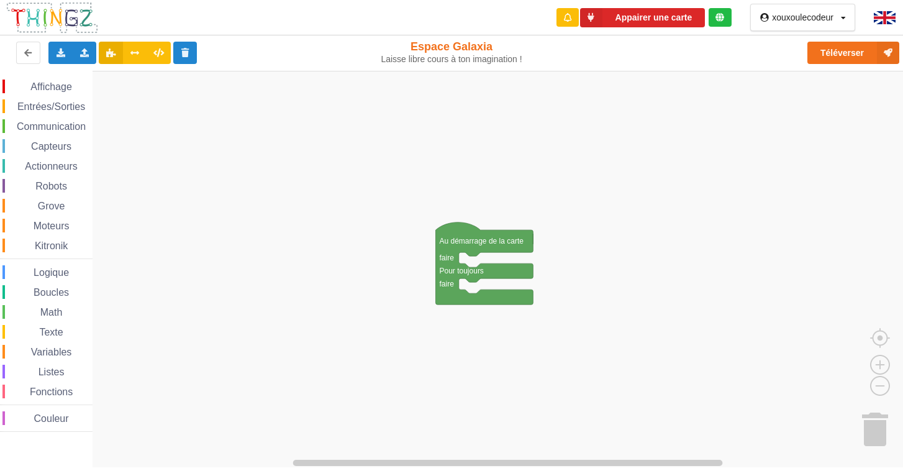
click at [895, 16] on img at bounding box center [885, 17] width 22 height 13
